Goal: Transaction & Acquisition: Book appointment/travel/reservation

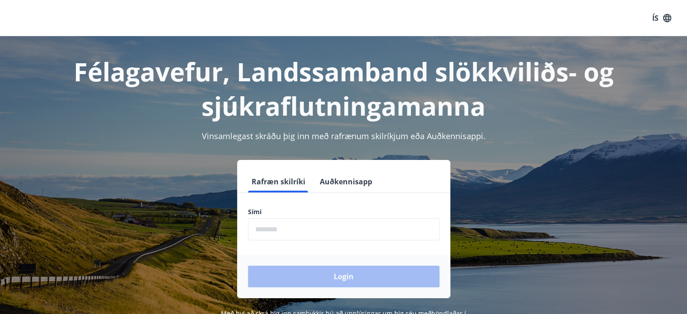
click at [269, 226] on input "phone" at bounding box center [344, 229] width 192 height 22
type input "********"
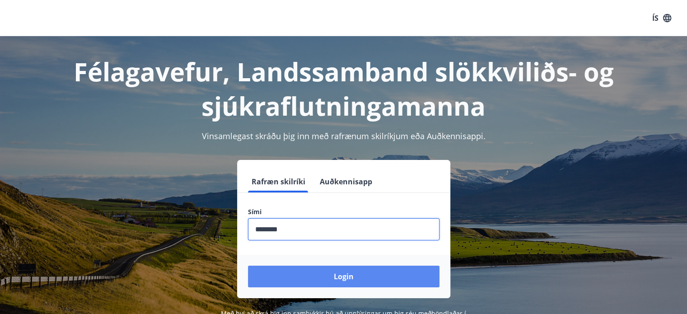
click at [338, 272] on button "Login" at bounding box center [344, 277] width 192 height 22
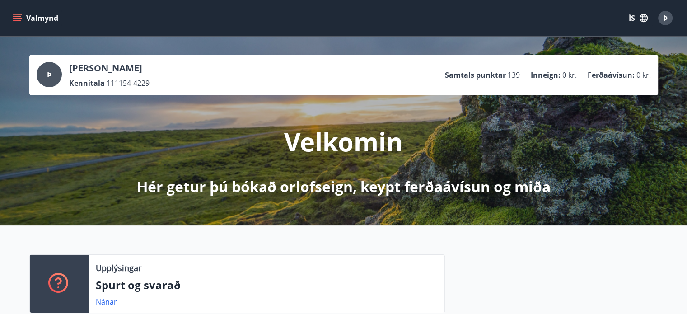
click at [18, 16] on icon "menu" at bounding box center [17, 16] width 8 height 1
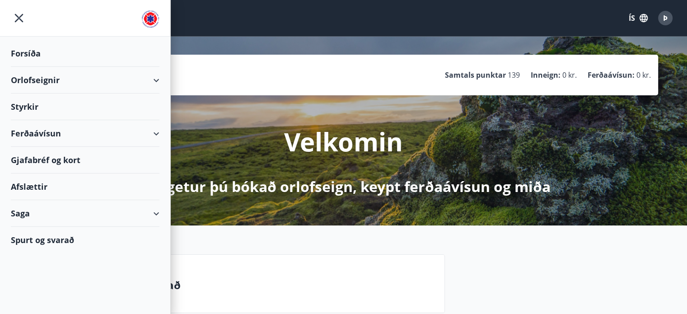
click at [159, 78] on div "Orlofseignir" at bounding box center [85, 80] width 149 height 27
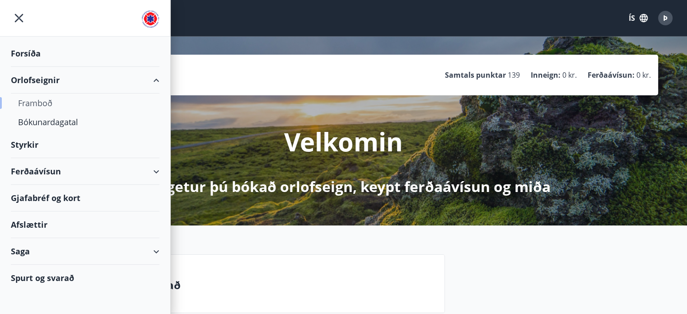
click at [38, 99] on div "Framboð" at bounding box center [85, 103] width 134 height 19
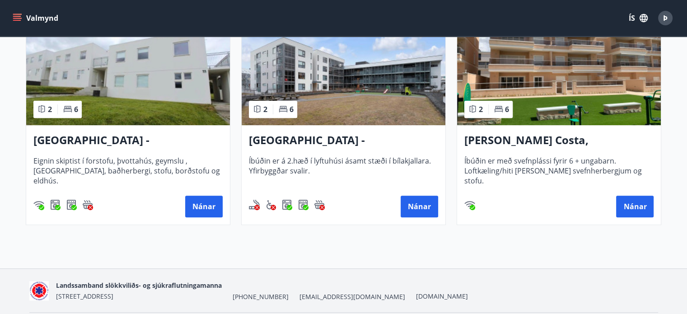
scroll to position [446, 0]
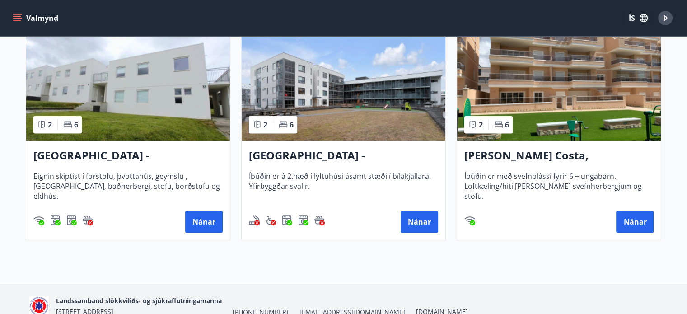
click at [361, 115] on img at bounding box center [344, 84] width 204 height 114
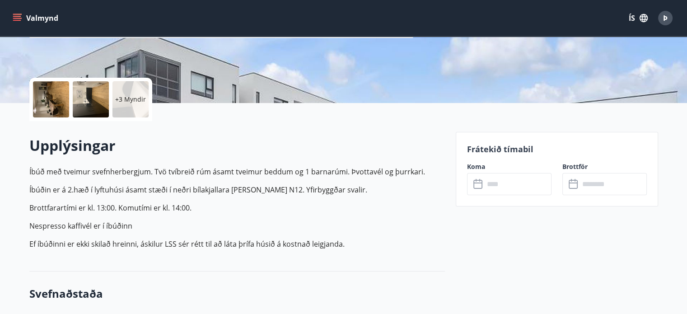
scroll to position [183, 0]
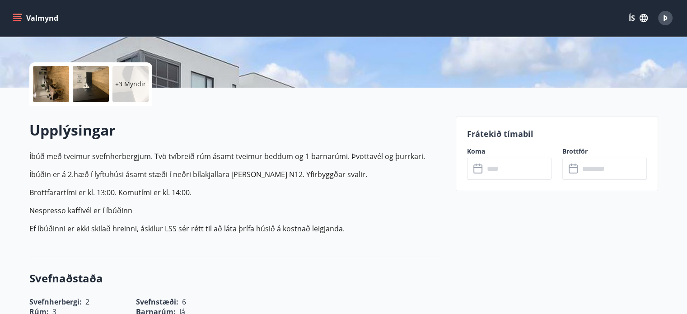
click at [477, 166] on icon at bounding box center [478, 169] width 11 height 11
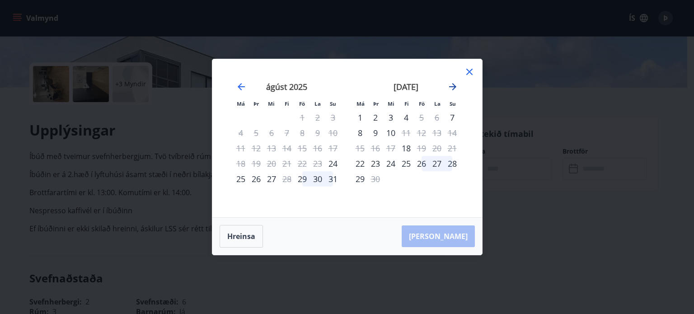
click at [452, 86] on icon "Move forward to switch to the next month." at bounding box center [452, 86] width 11 height 11
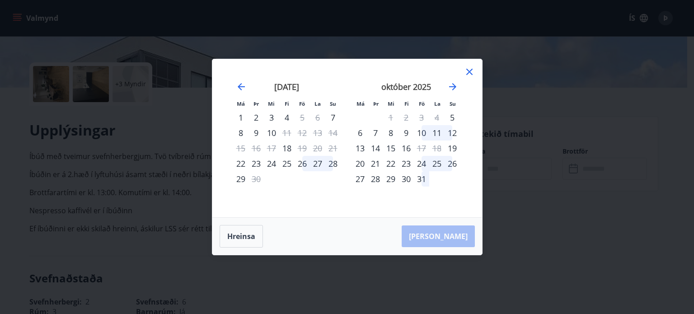
click at [468, 71] on icon at bounding box center [469, 72] width 6 height 6
